Goal: Transaction & Acquisition: Purchase product/service

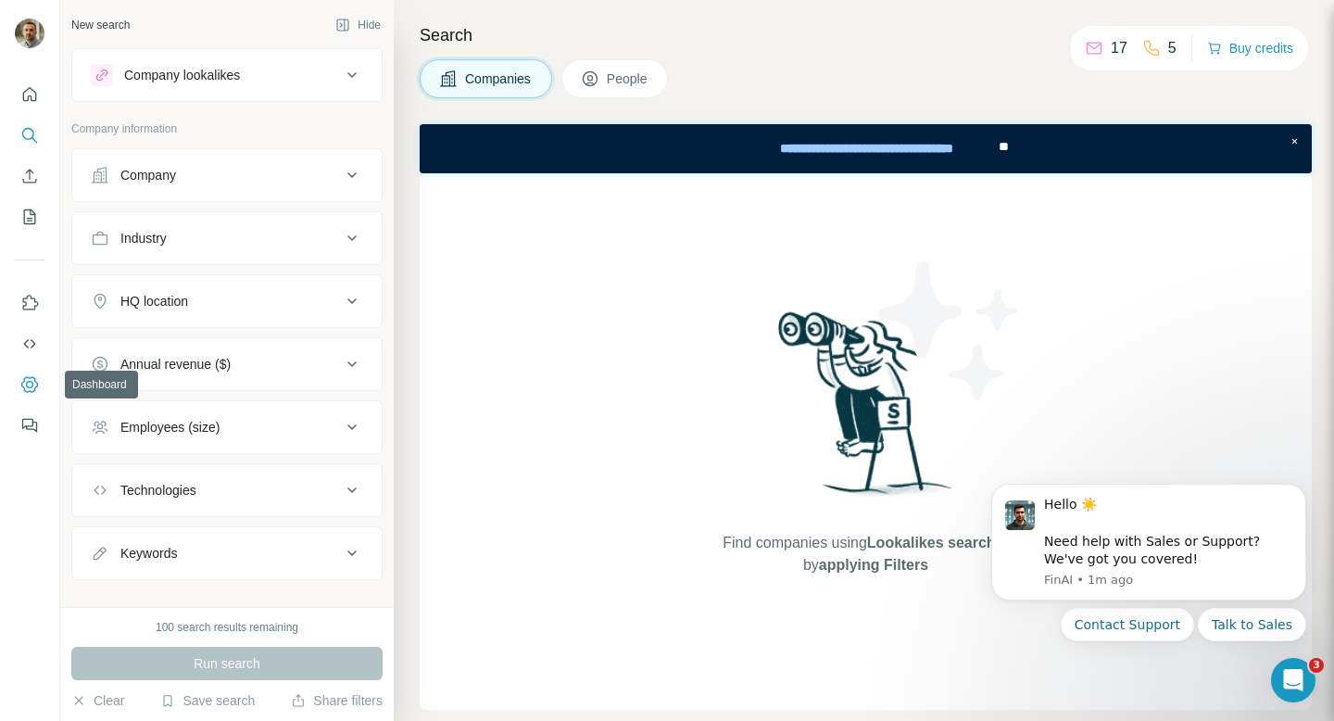
click at [27, 387] on icon "Dashboard" at bounding box center [29, 384] width 19 height 19
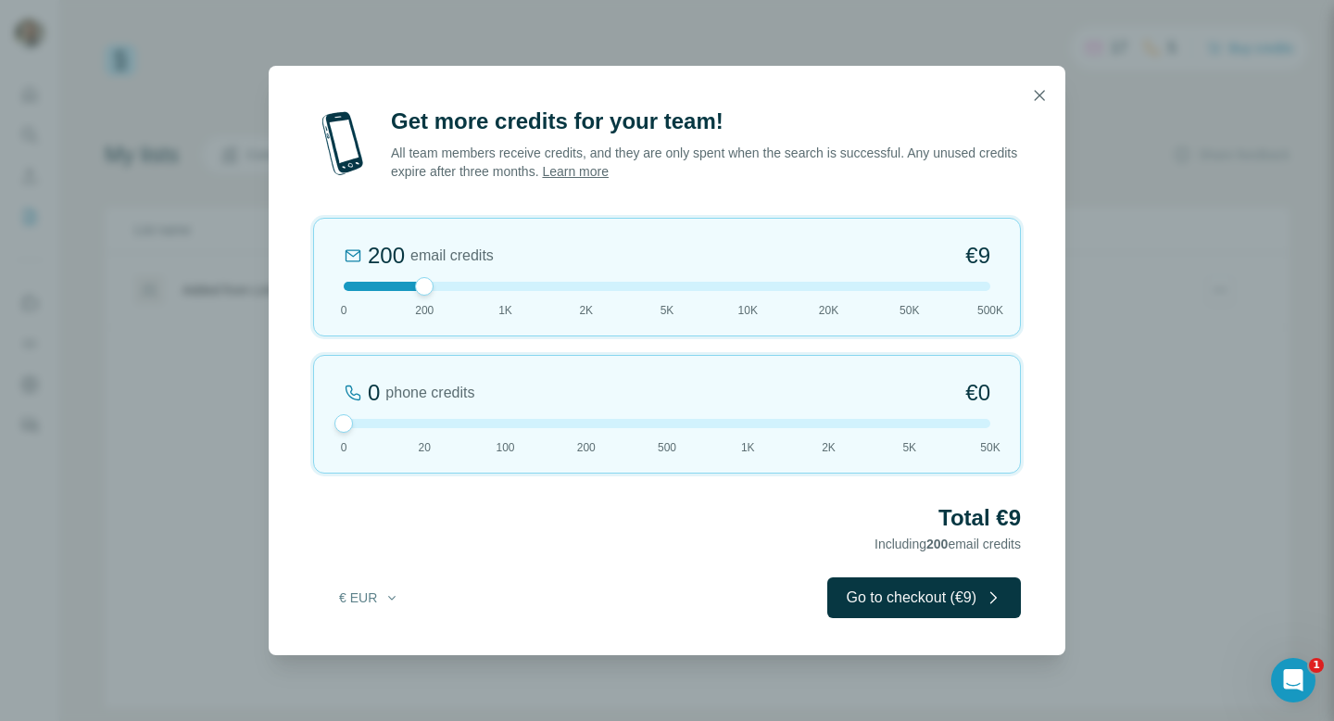
drag, startPoint x: 423, startPoint y: 421, endPoint x: 294, endPoint y: 420, distance: 129.7
click at [294, 421] on div "Get more credits for your team! All team members receive credits, and they are …" at bounding box center [667, 381] width 797 height 549
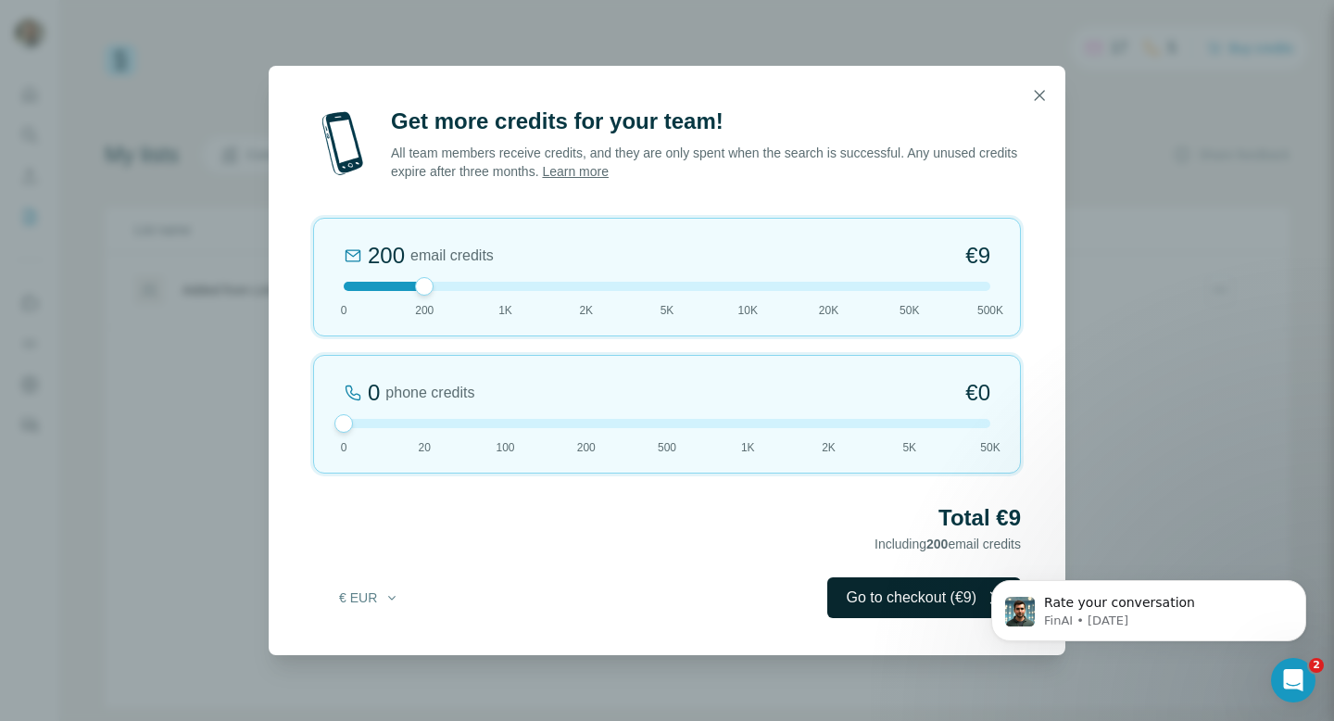
click at [898, 596] on button "Go to checkout (€9)" at bounding box center [925, 597] width 194 height 41
